Goal: Check status

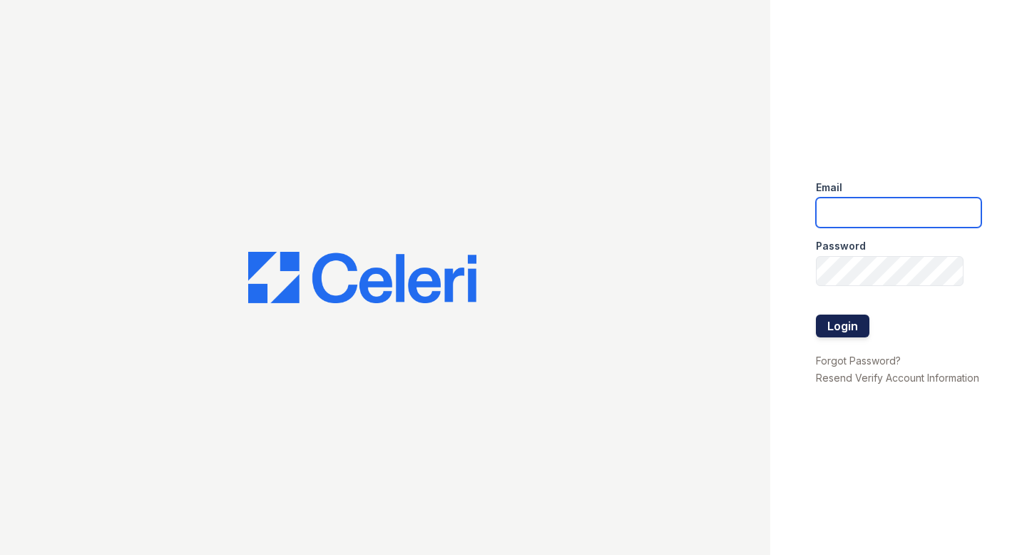
type input "[EMAIL_ADDRESS][DOMAIN_NAME]"
click at [851, 322] on button "Login" at bounding box center [843, 326] width 54 height 23
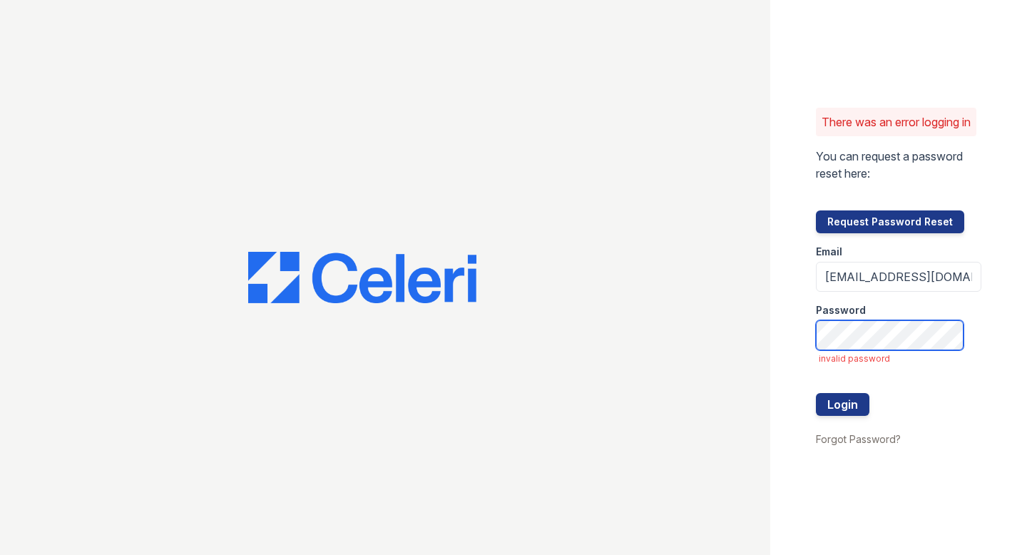
click at [696, 332] on div "There was an error logging in You can request a password reset here: Request Pa…" at bounding box center [513, 277] width 1027 height 555
click at [816, 393] on button "Login" at bounding box center [843, 404] width 54 height 23
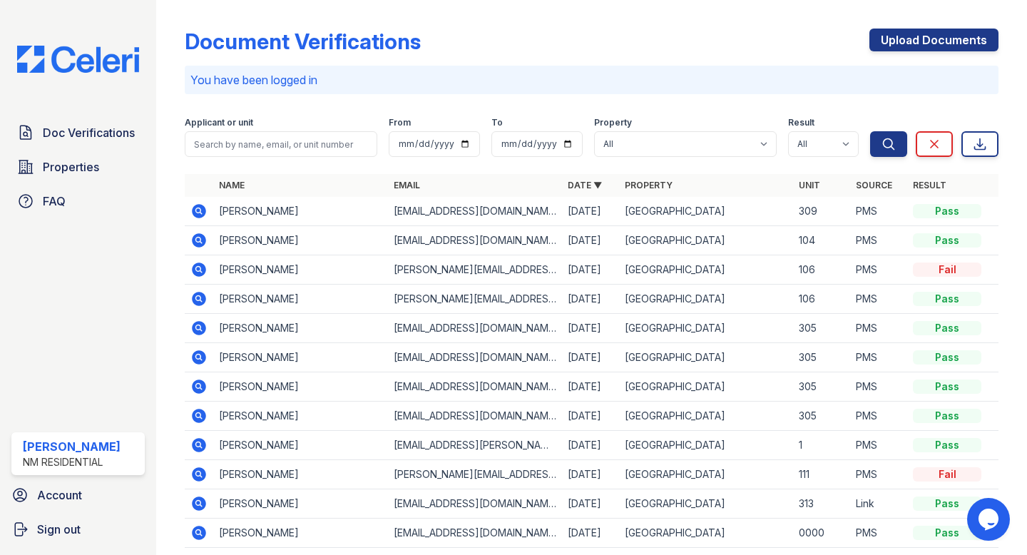
click at [204, 385] on icon at bounding box center [200, 387] width 14 height 14
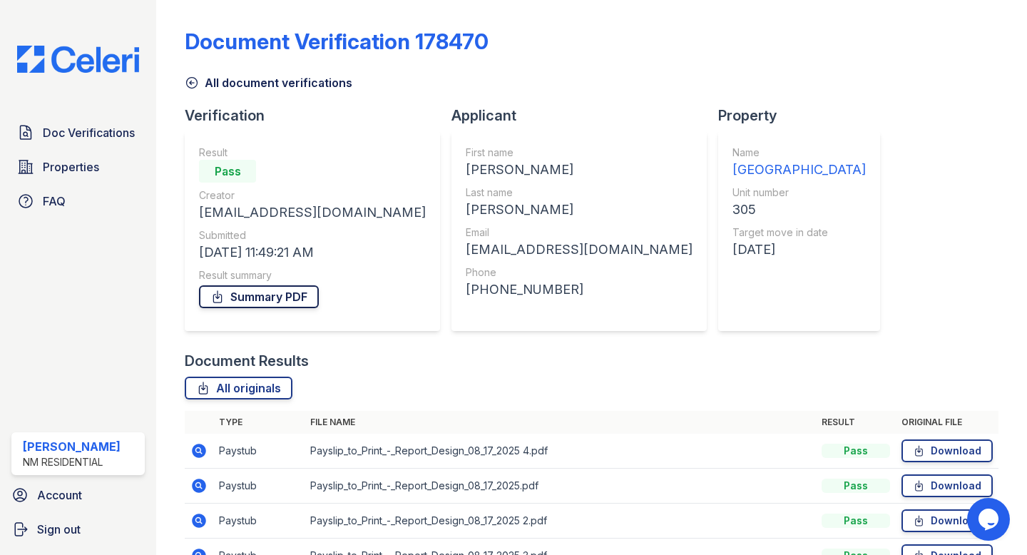
click at [249, 295] on link "Summary PDF" at bounding box center [259, 296] width 120 height 23
